Goal: Navigation & Orientation: Find specific page/section

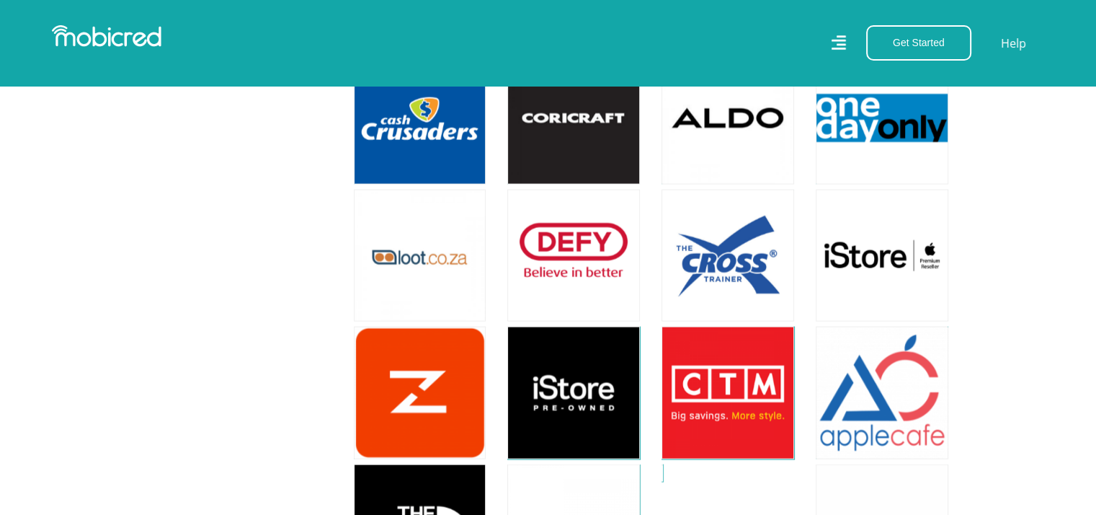
scroll to position [2942, 0]
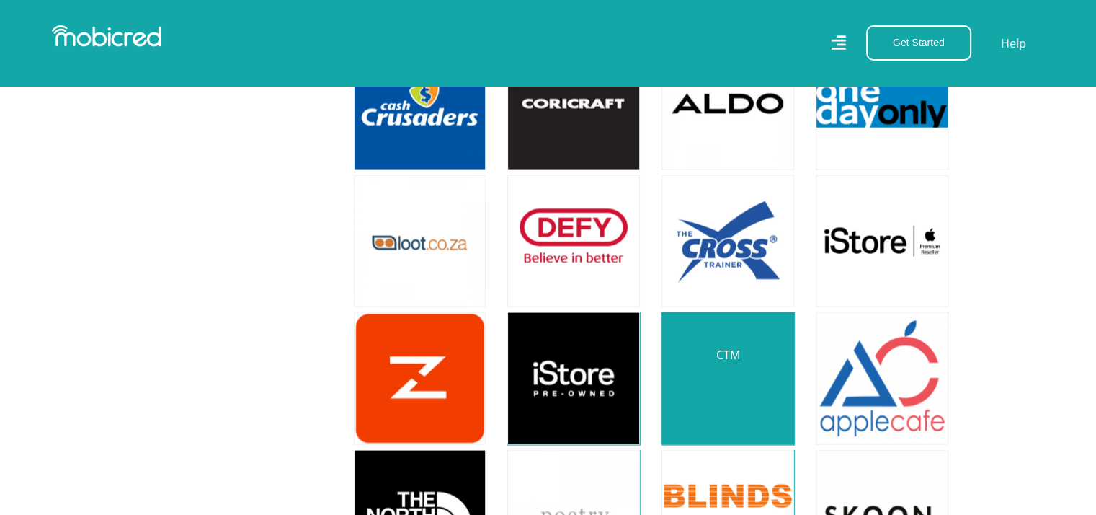
click at [721, 335] on link at bounding box center [728, 379] width 156 height 156
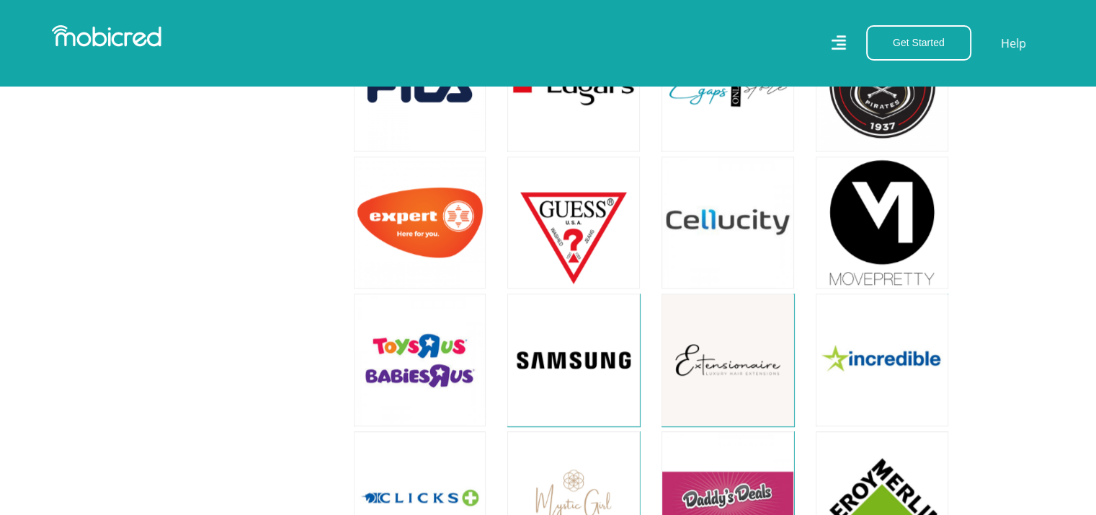
scroll to position [1127, 0]
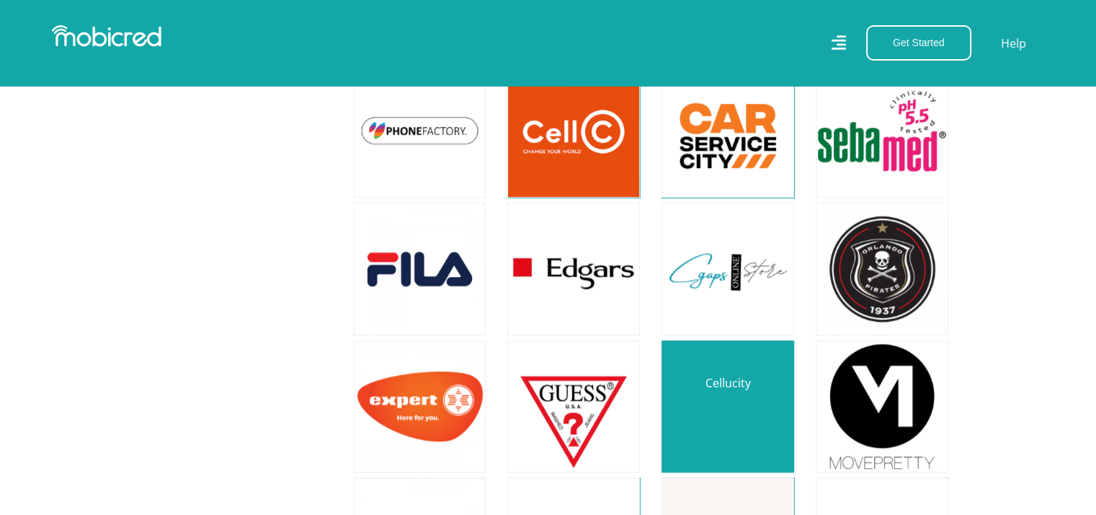
click at [719, 396] on link at bounding box center [728, 407] width 156 height 156
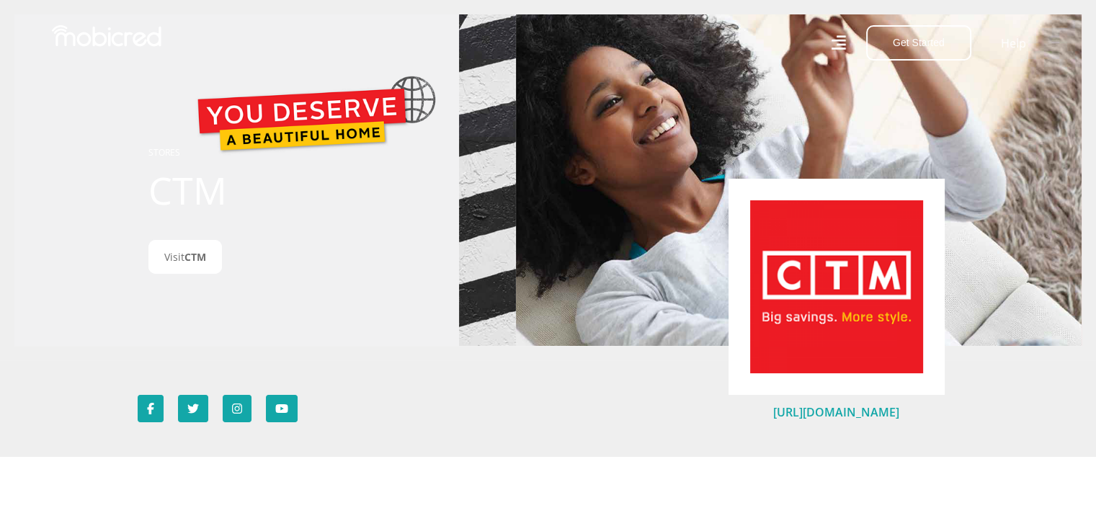
click at [801, 413] on link "https://www.ctm.co.za/" at bounding box center [836, 412] width 126 height 16
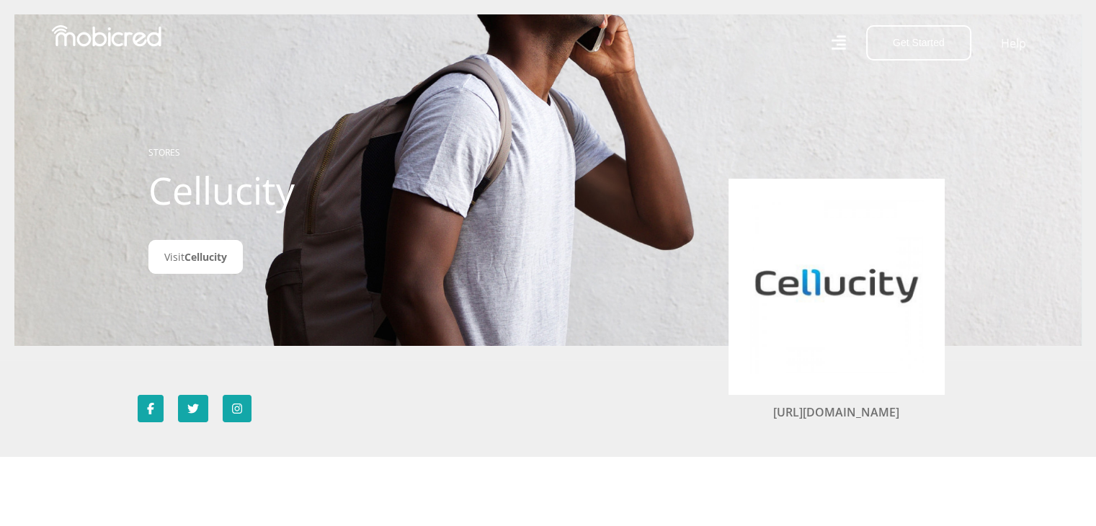
click at [810, 414] on link "[URL][DOMAIN_NAME]" at bounding box center [836, 412] width 126 height 16
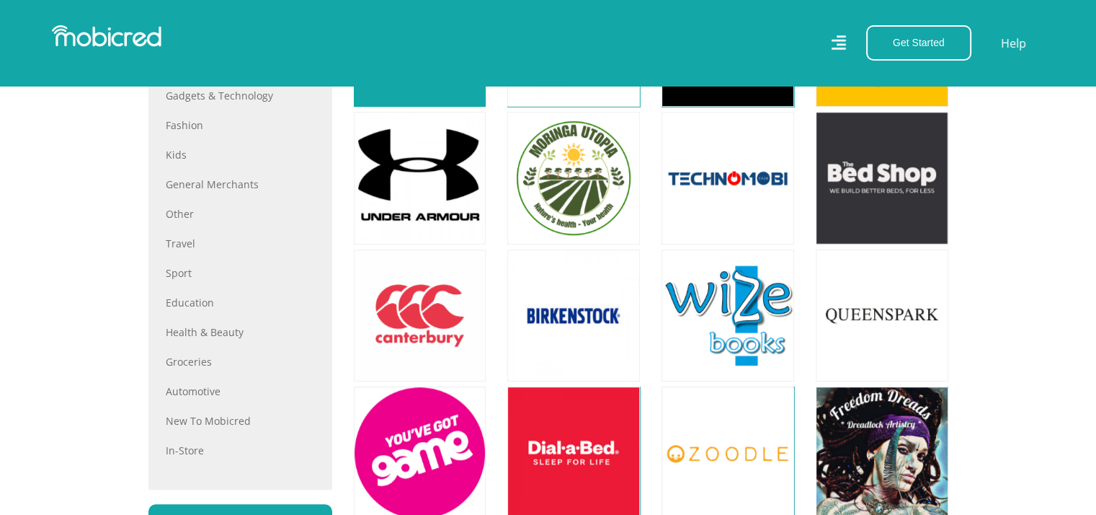
scroll to position [476, 0]
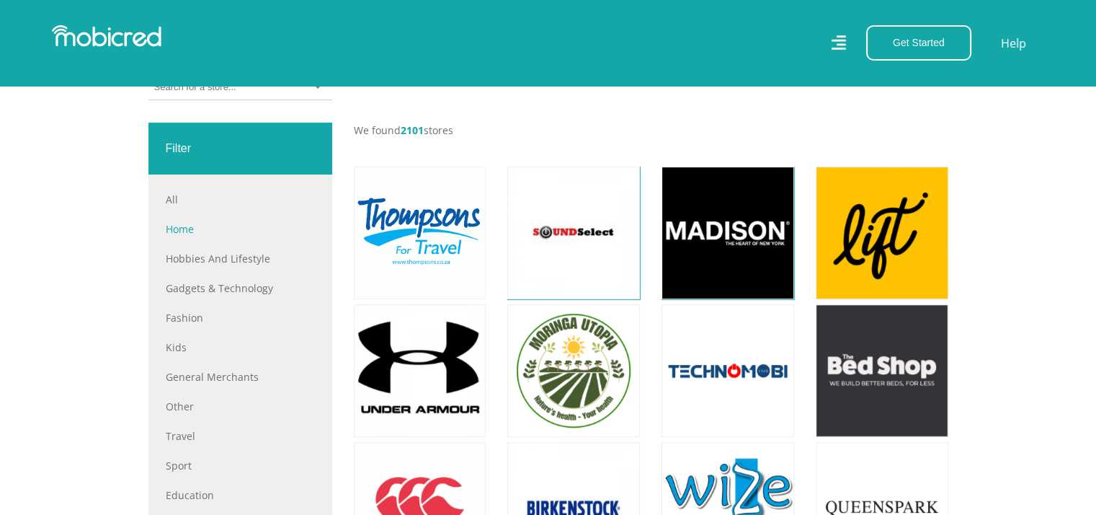
click at [182, 223] on link "Home" at bounding box center [240, 228] width 149 height 15
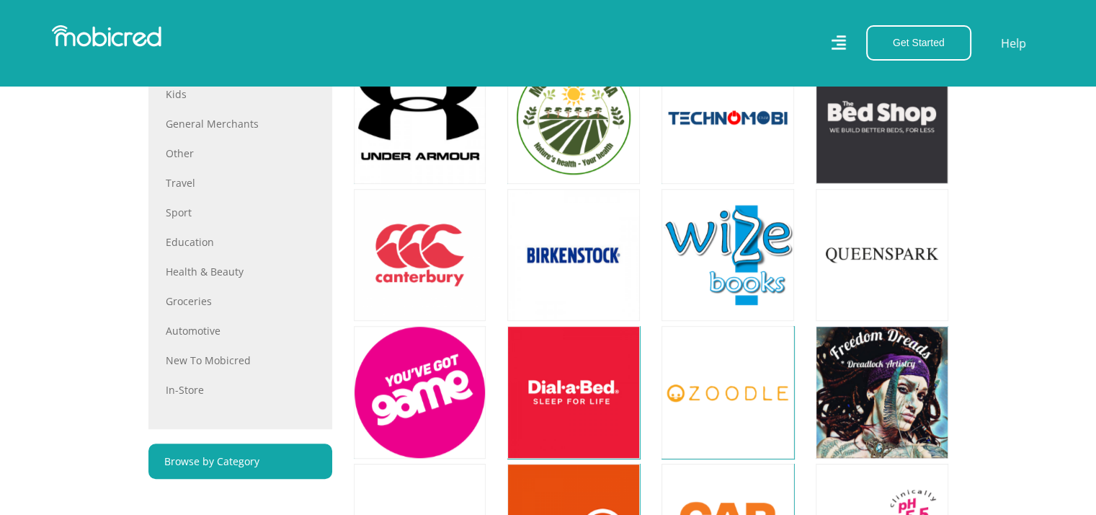
scroll to position [729, 0]
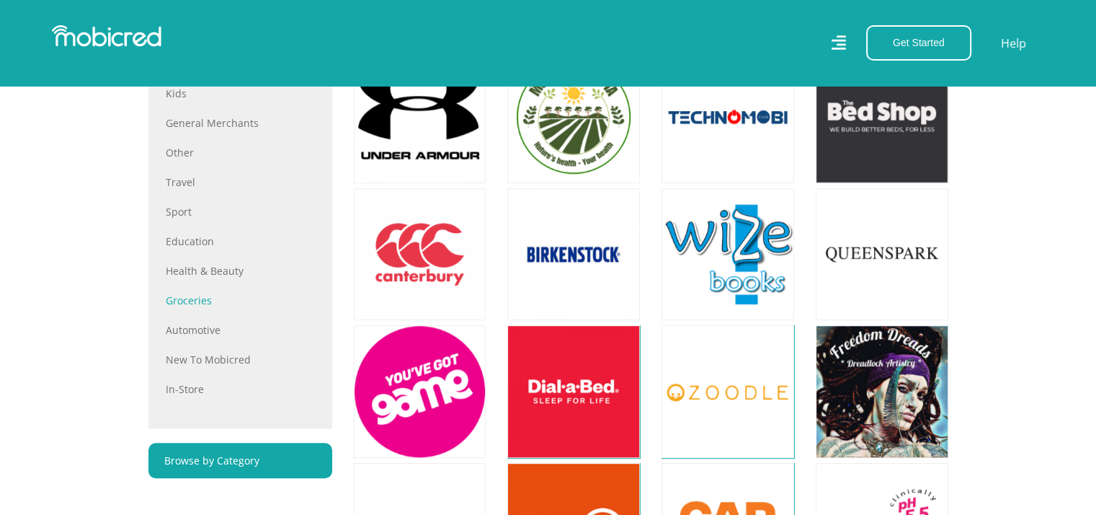
click at [180, 301] on link "Groceries" at bounding box center [240, 300] width 149 height 15
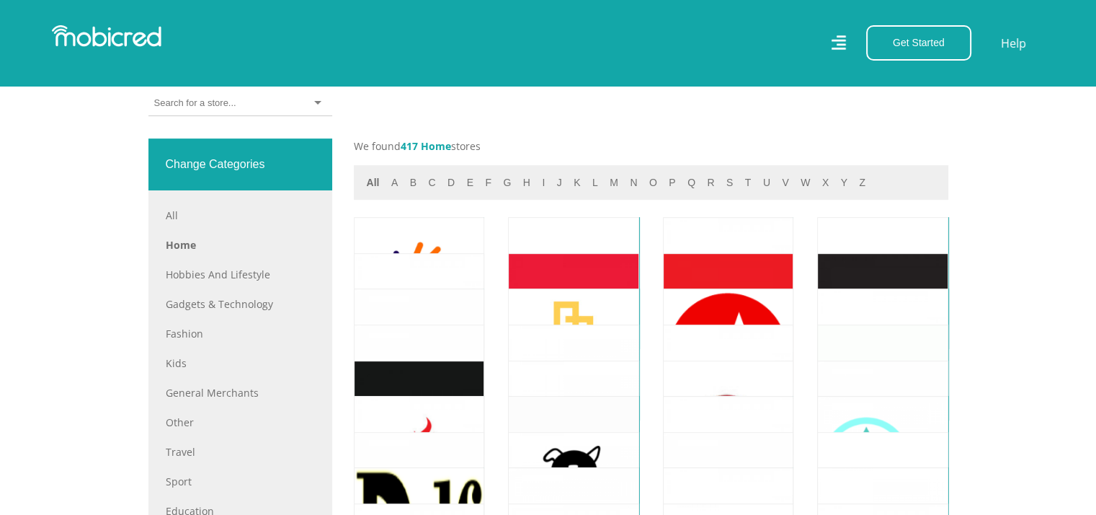
scroll to position [571, 0]
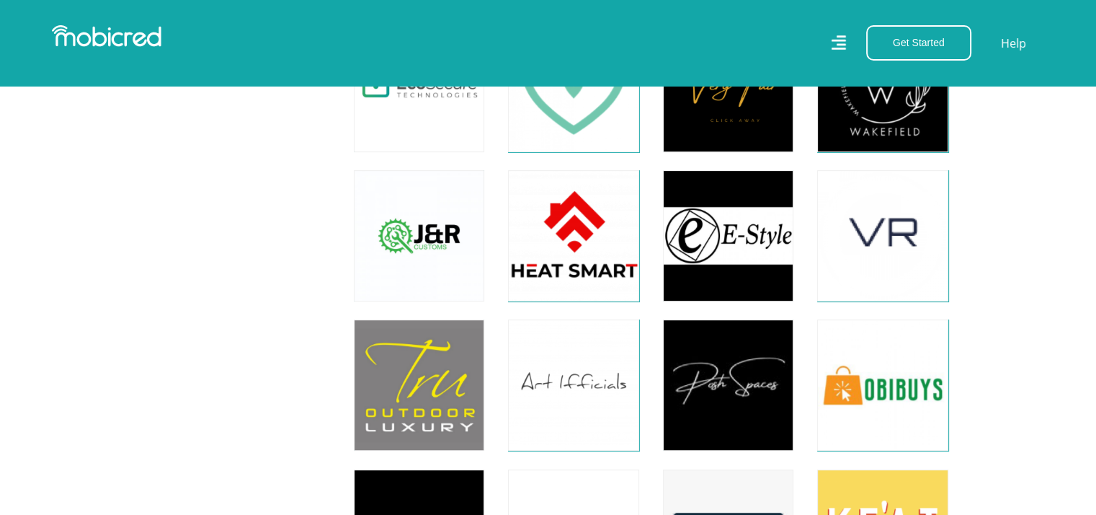
scroll to position [11388, 0]
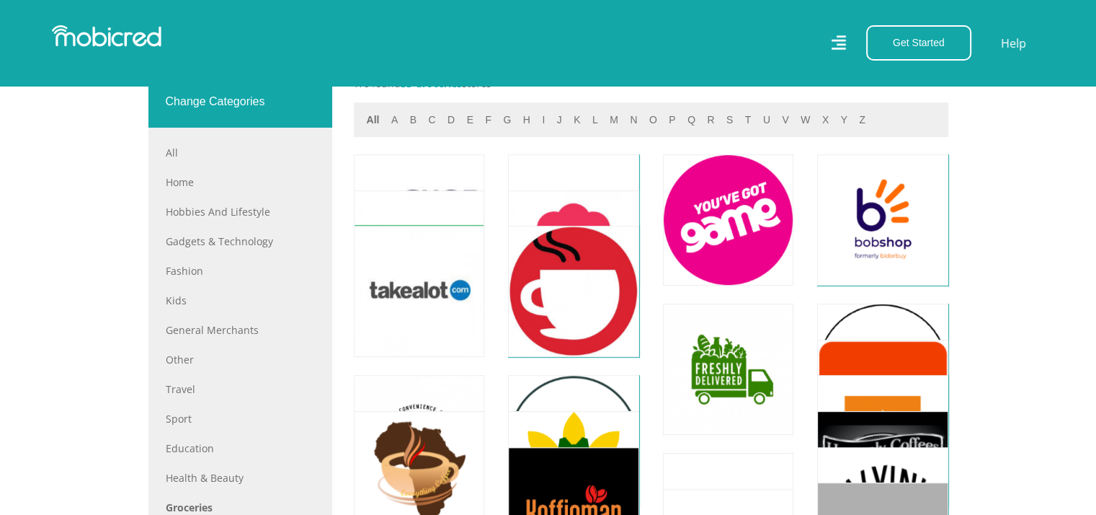
scroll to position [587, 0]
